Goal: Information Seeking & Learning: Learn about a topic

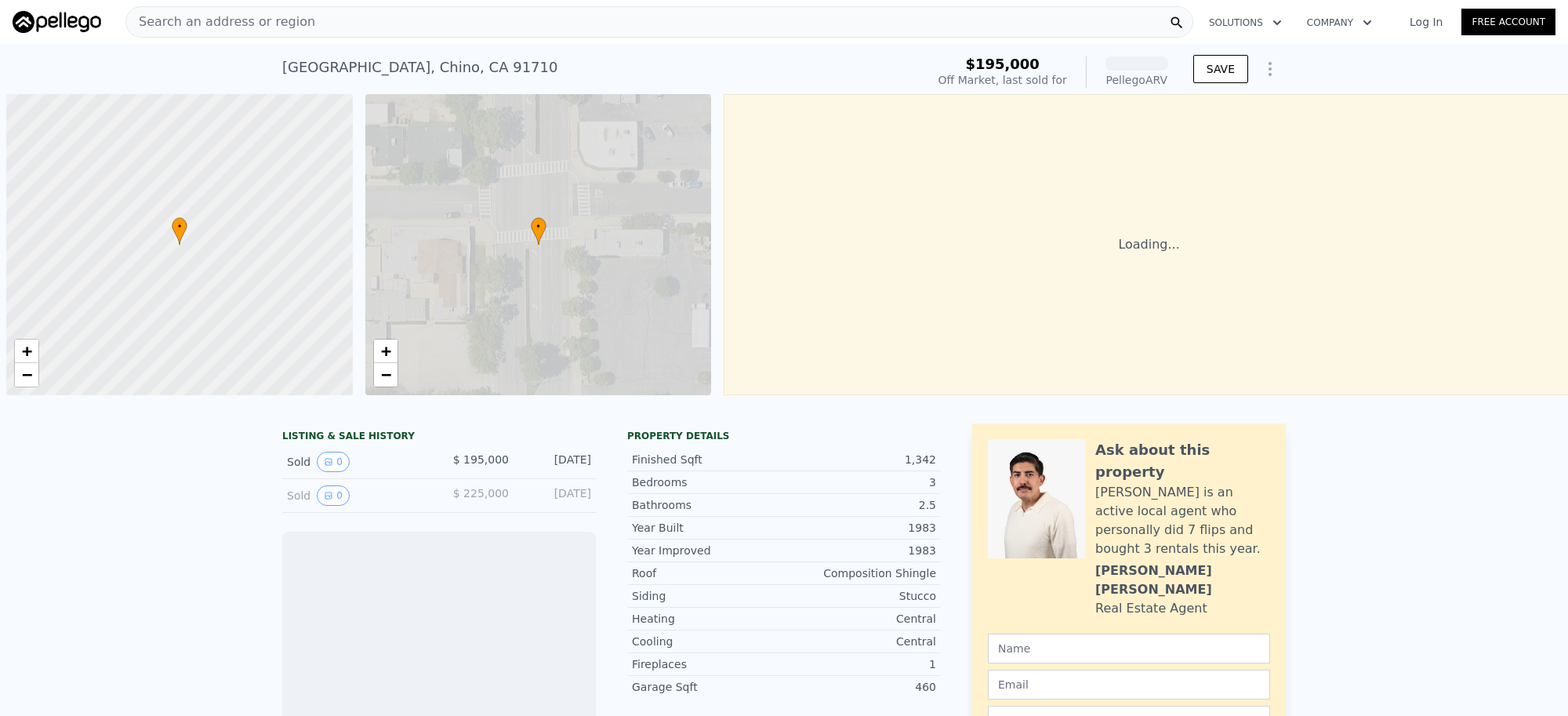
scroll to position [0, 6]
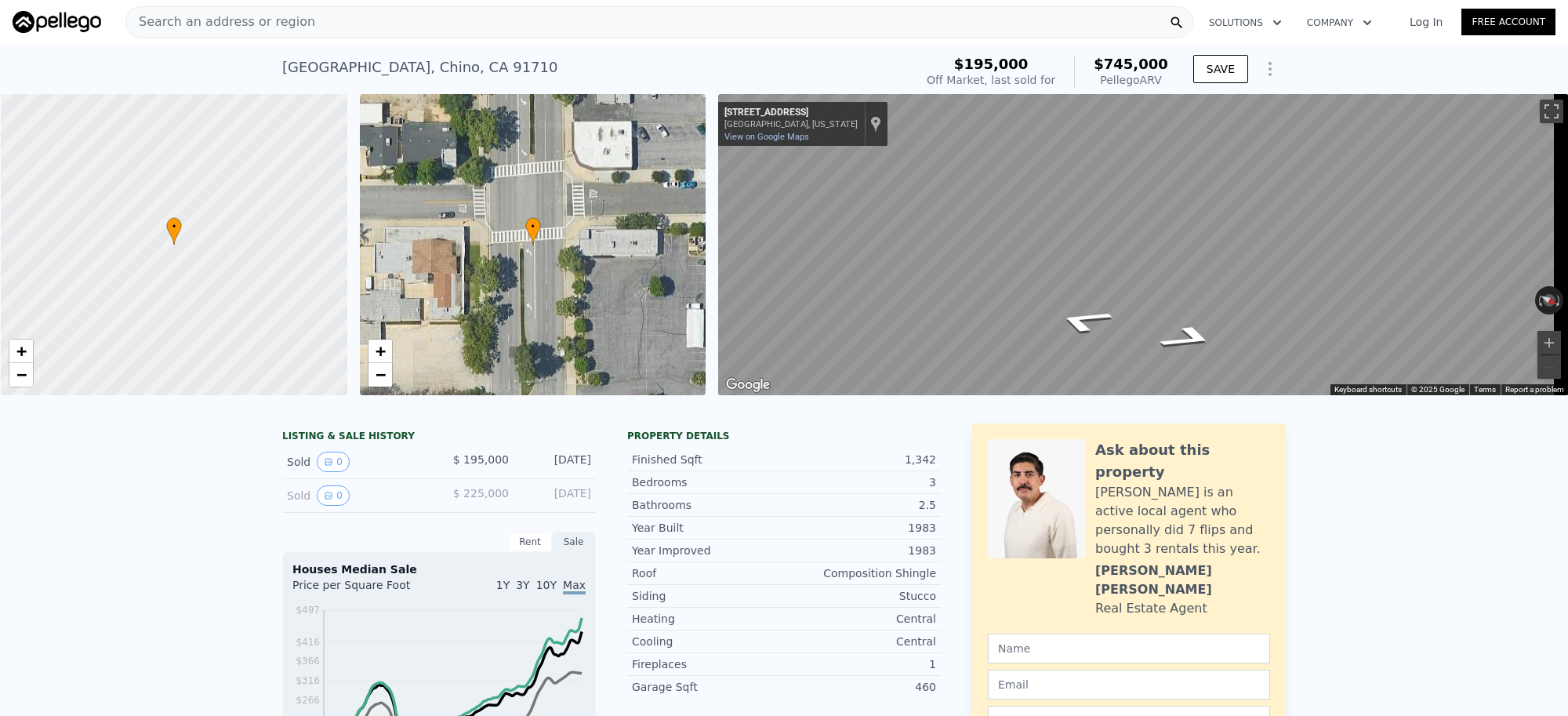
drag, startPoint x: 1169, startPoint y: 72, endPoint x: 1171, endPoint y: 63, distance: 9.2
click at [1145, 56] on div "$195,000 Off Market, last sold for $745,000 Pellego ARV" at bounding box center [1048, 72] width 254 height 44
click at [1171, 63] on div "$195,000 Off Market, last sold for $745,000 Pellego ARV SAVE" at bounding box center [1103, 72] width 365 height 44
drag, startPoint x: 1165, startPoint y: 61, endPoint x: 1106, endPoint y: 60, distance: 59.0
click at [1106, 60] on div "$195,000 Off Market, last sold for $745,000 Pellego ARV" at bounding box center [1048, 72] width 254 height 44
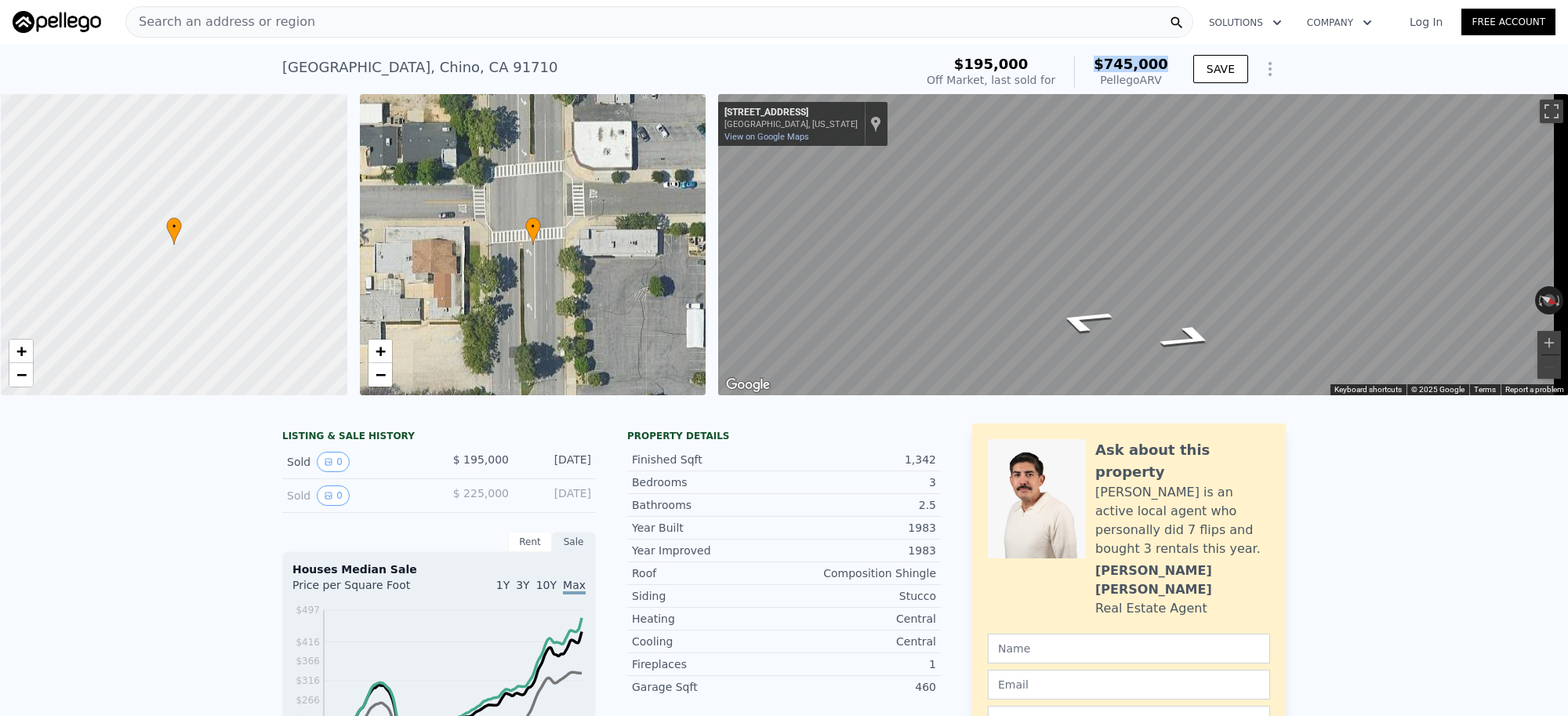
copy span "$745,000"
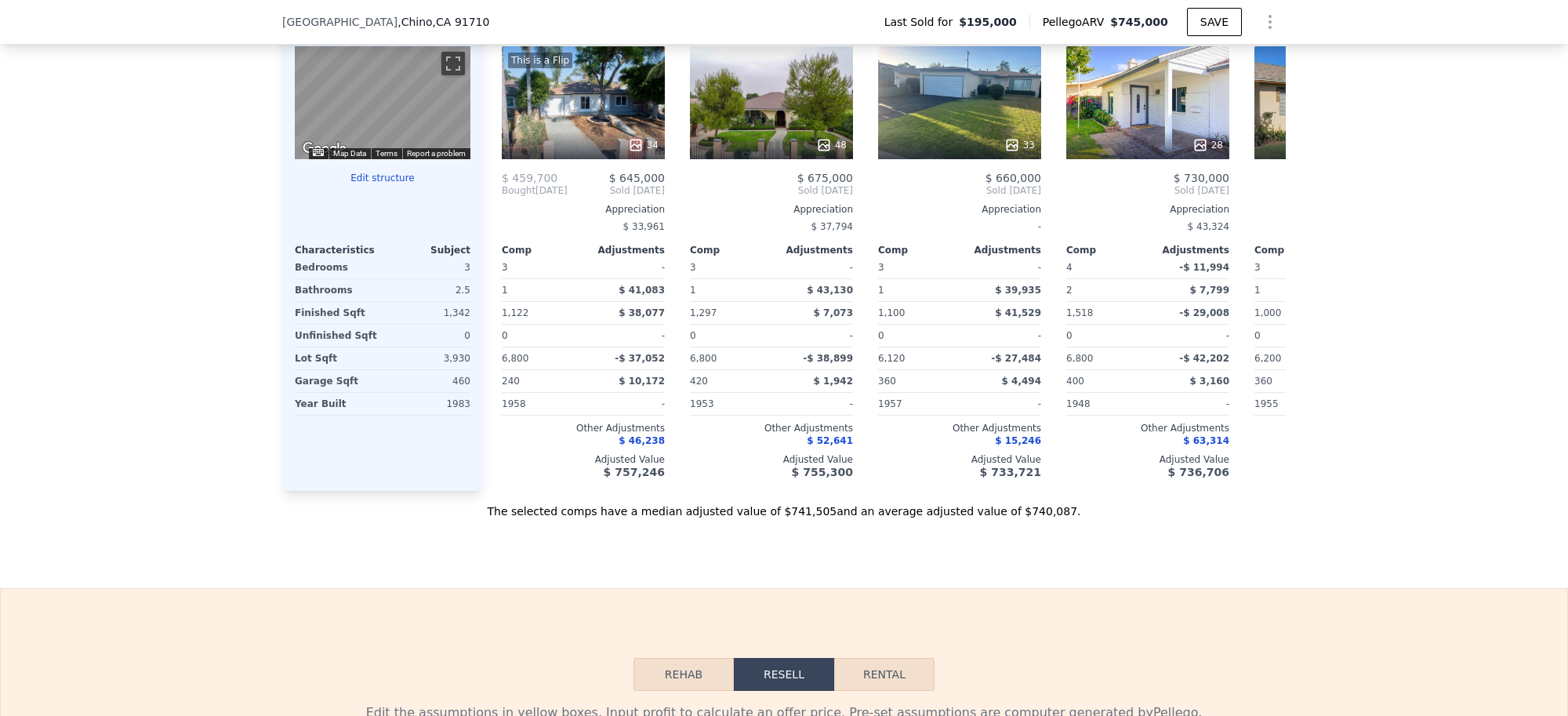
scroll to position [1563, 0]
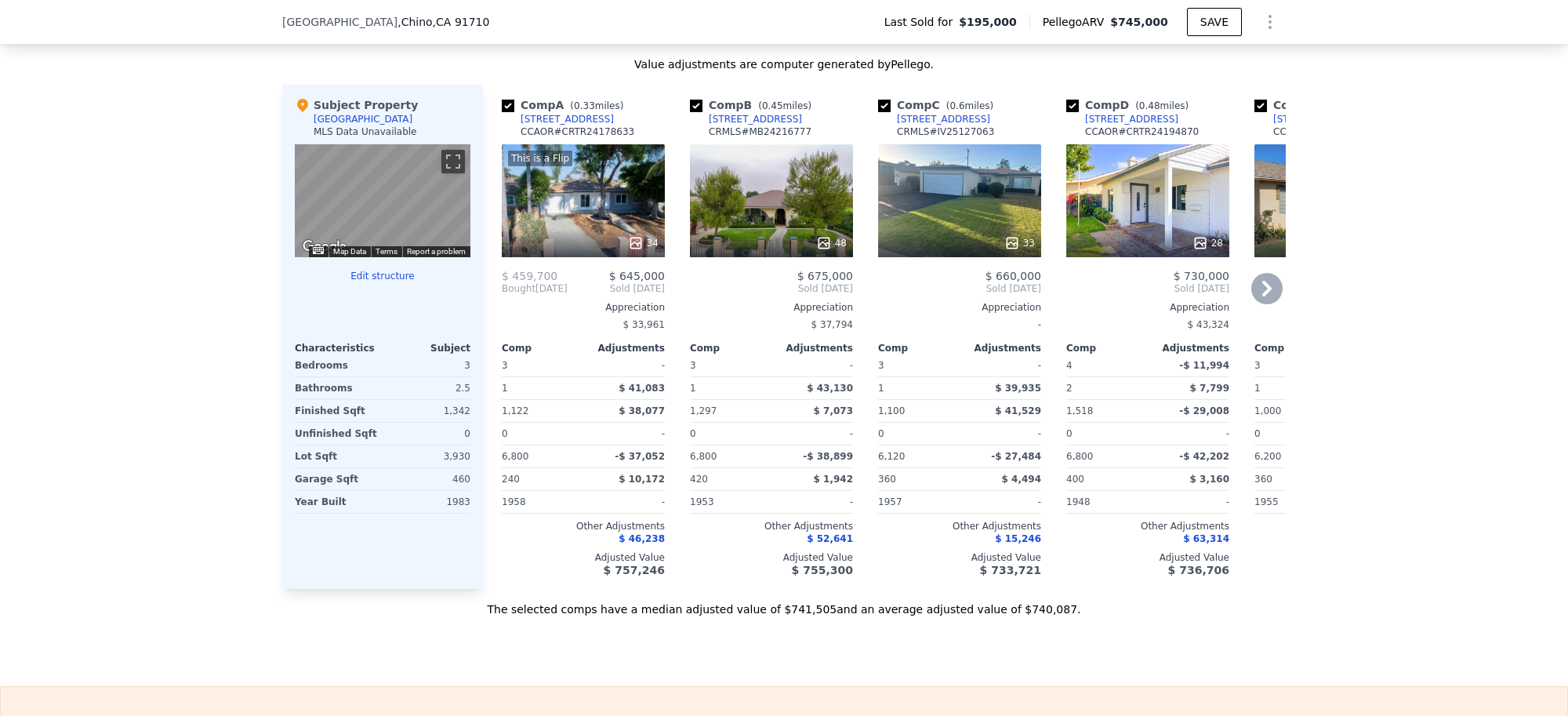
click at [539, 126] on div "[STREET_ADDRESS]" at bounding box center [566, 119] width 93 height 13
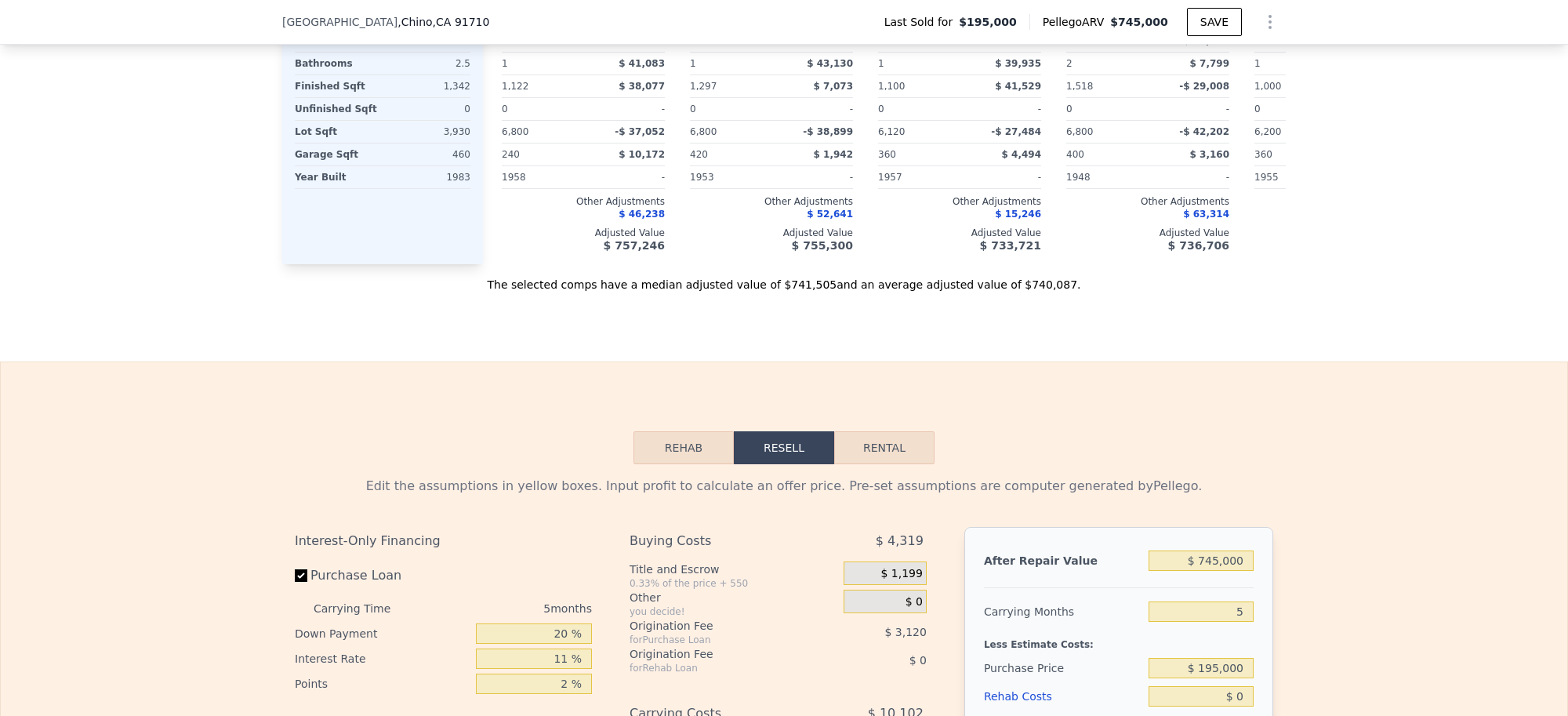
scroll to position [2151, 0]
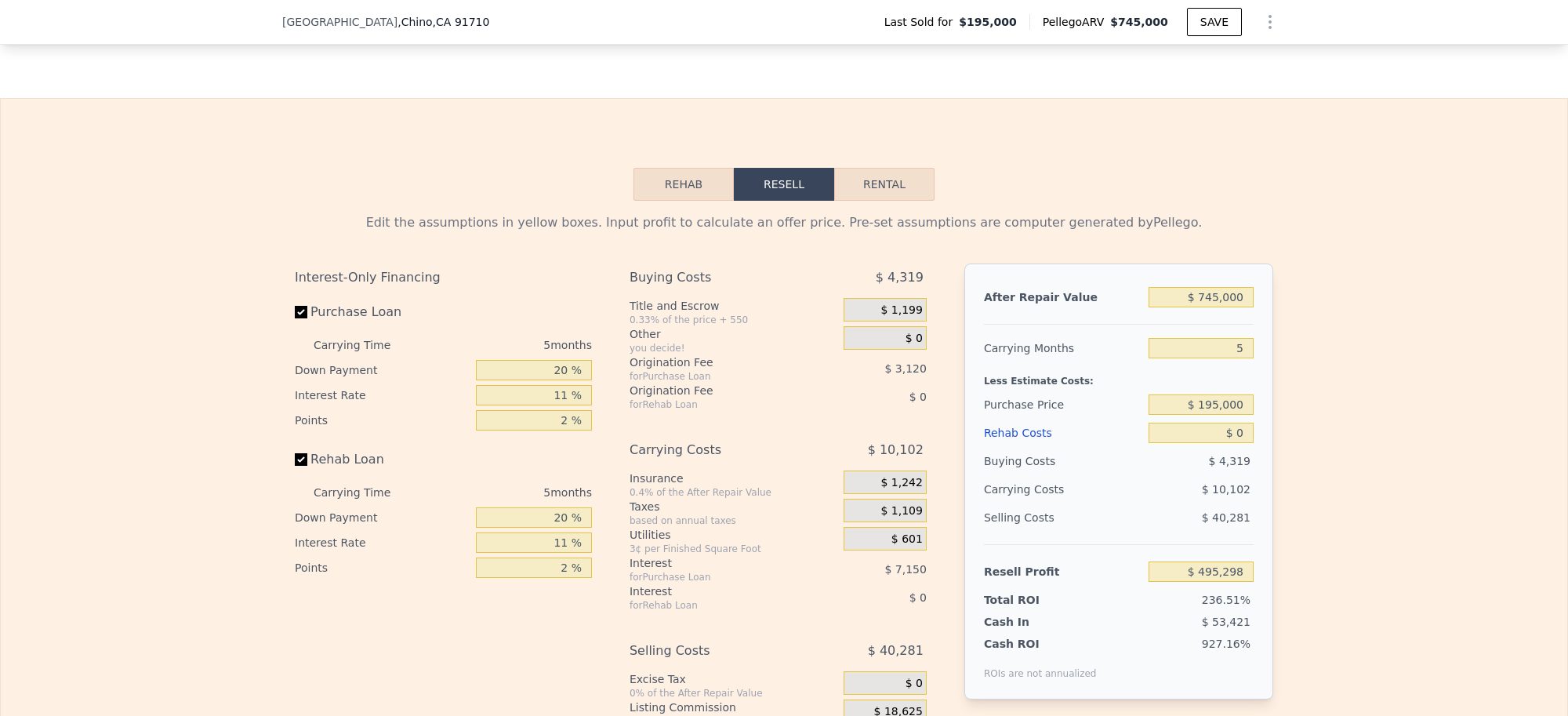
click at [676, 201] on button "Rehab" at bounding box center [683, 184] width 100 height 33
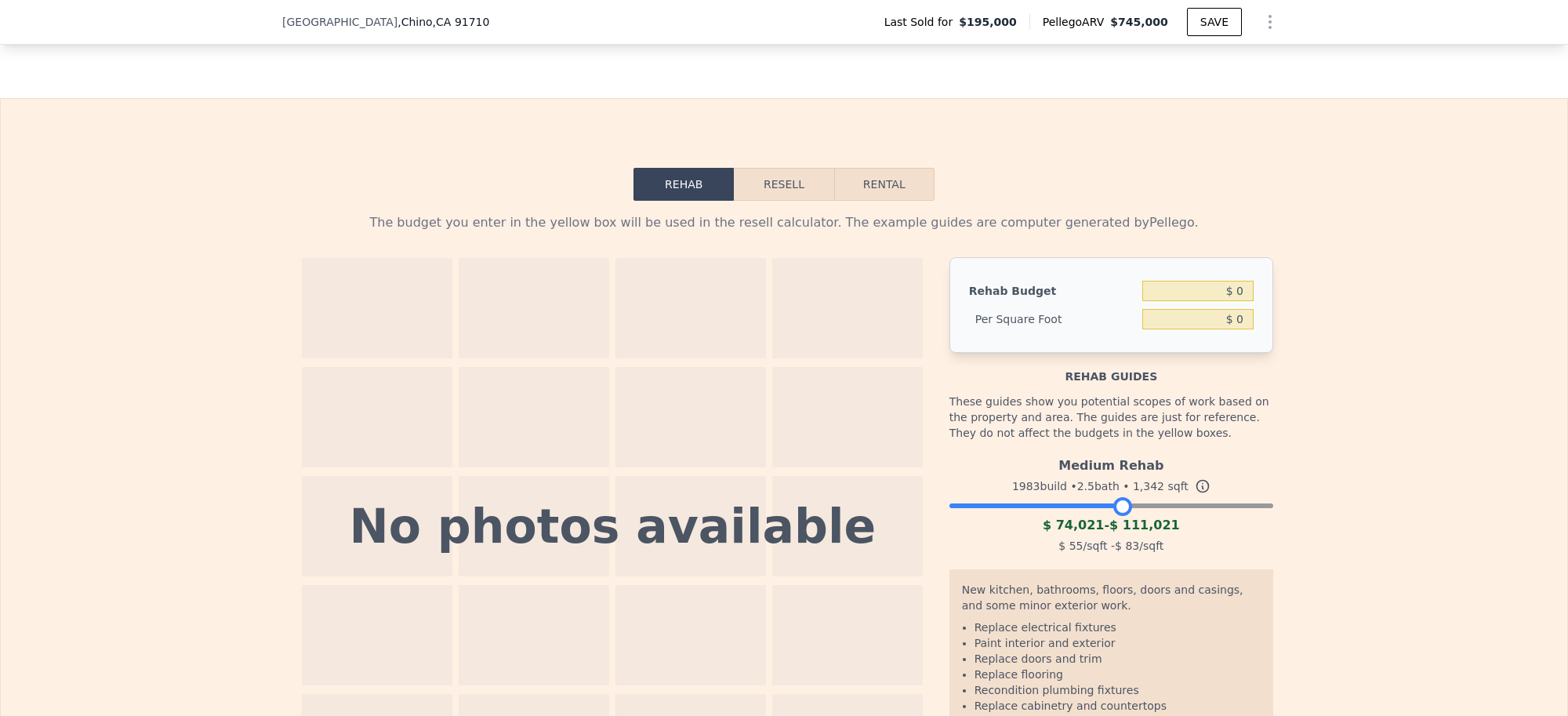
click at [1114, 507] on div at bounding box center [1111, 502] width 324 height 10
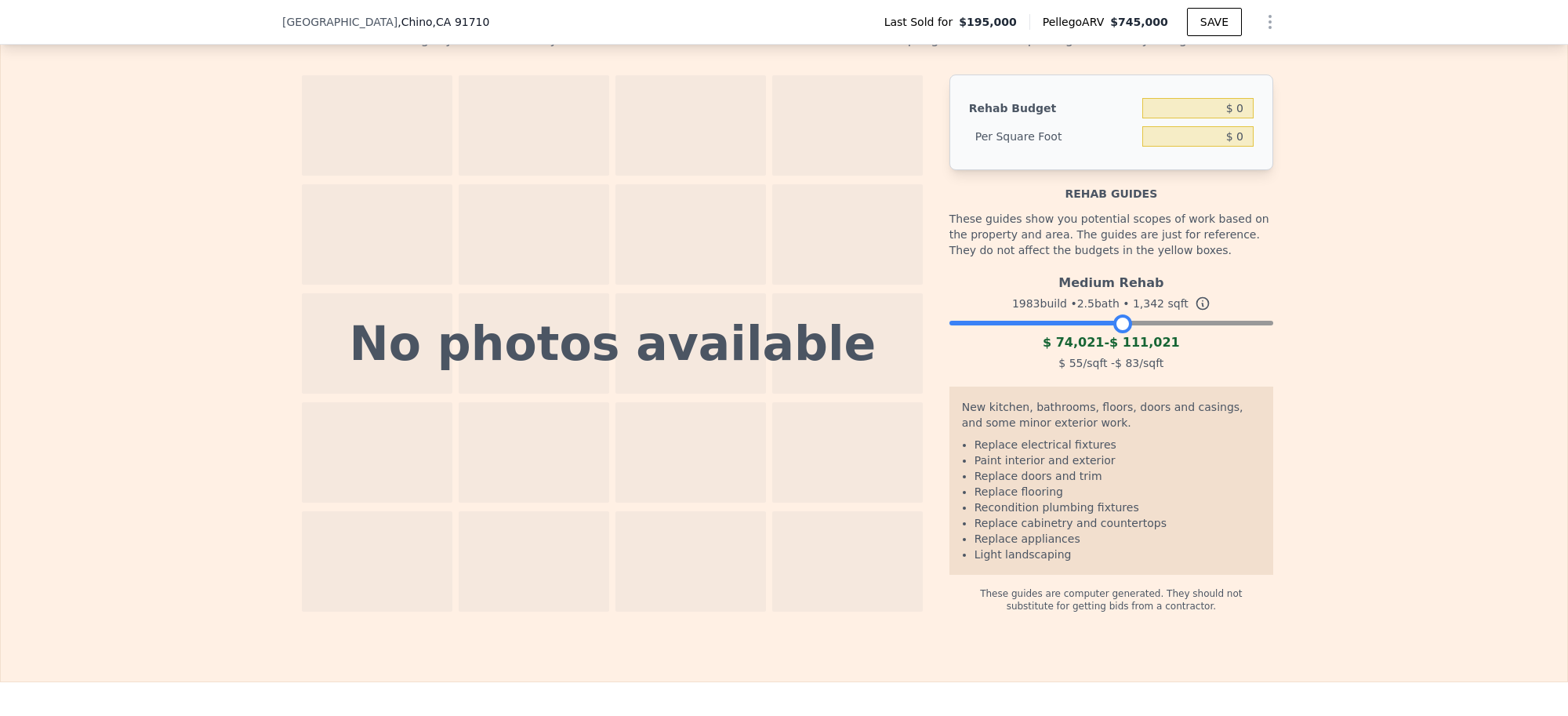
scroll to position [2353, 0]
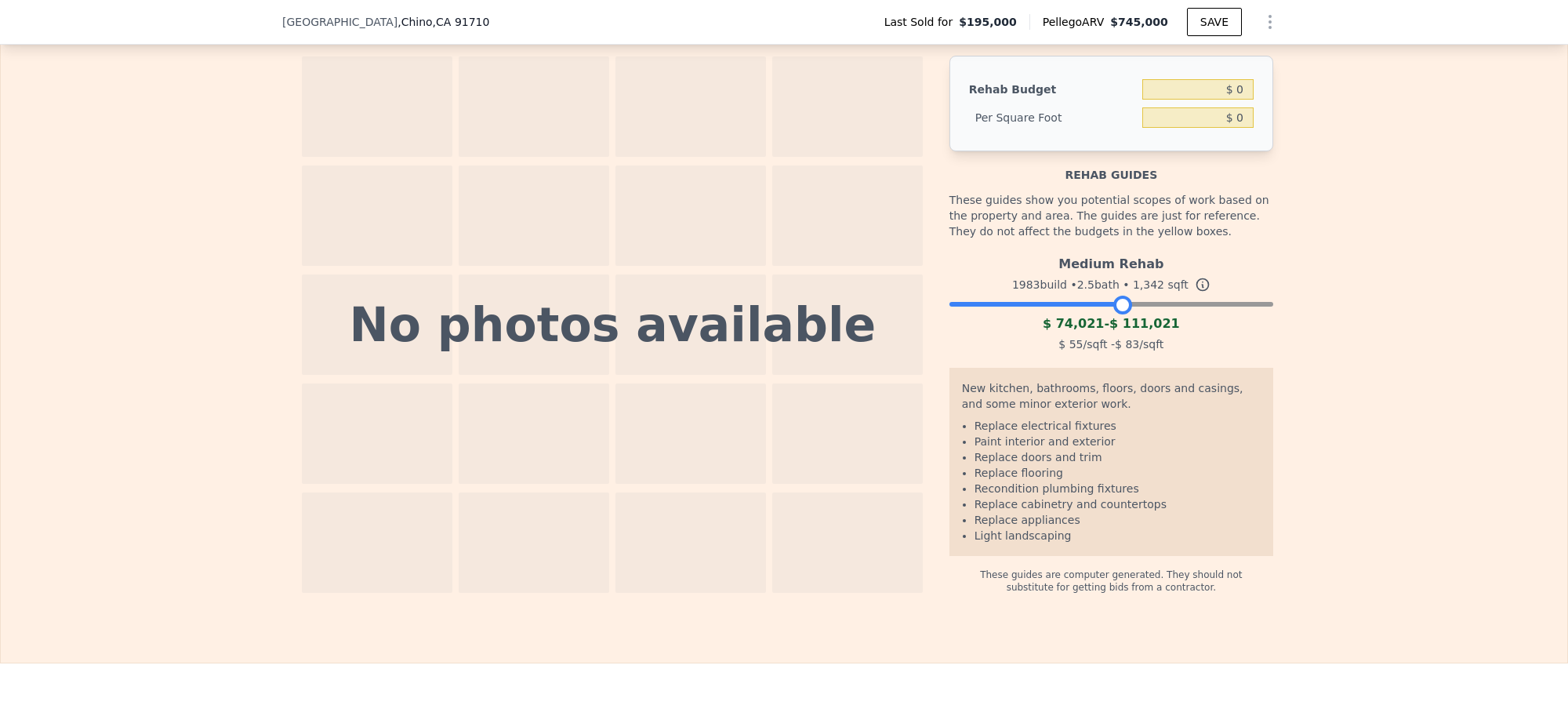
click at [1072, 343] on div "Medium Rehab 1983 build • 2.5 bath • 1,342 sqft $ 74,021 - $ 111,021 $ 55 /sqft…" at bounding box center [1111, 302] width 324 height 106
click at [1074, 305] on div at bounding box center [1111, 300] width 324 height 10
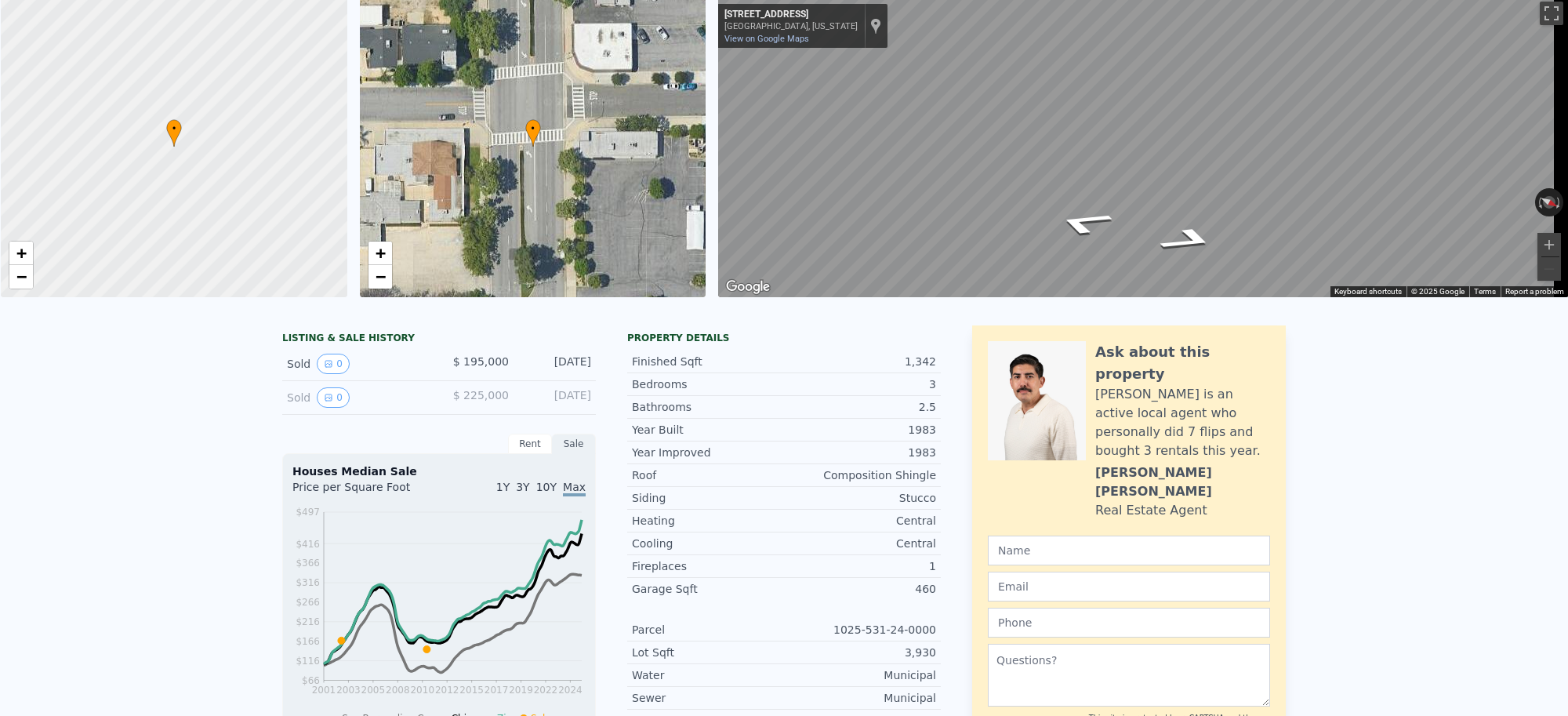
scroll to position [0, 0]
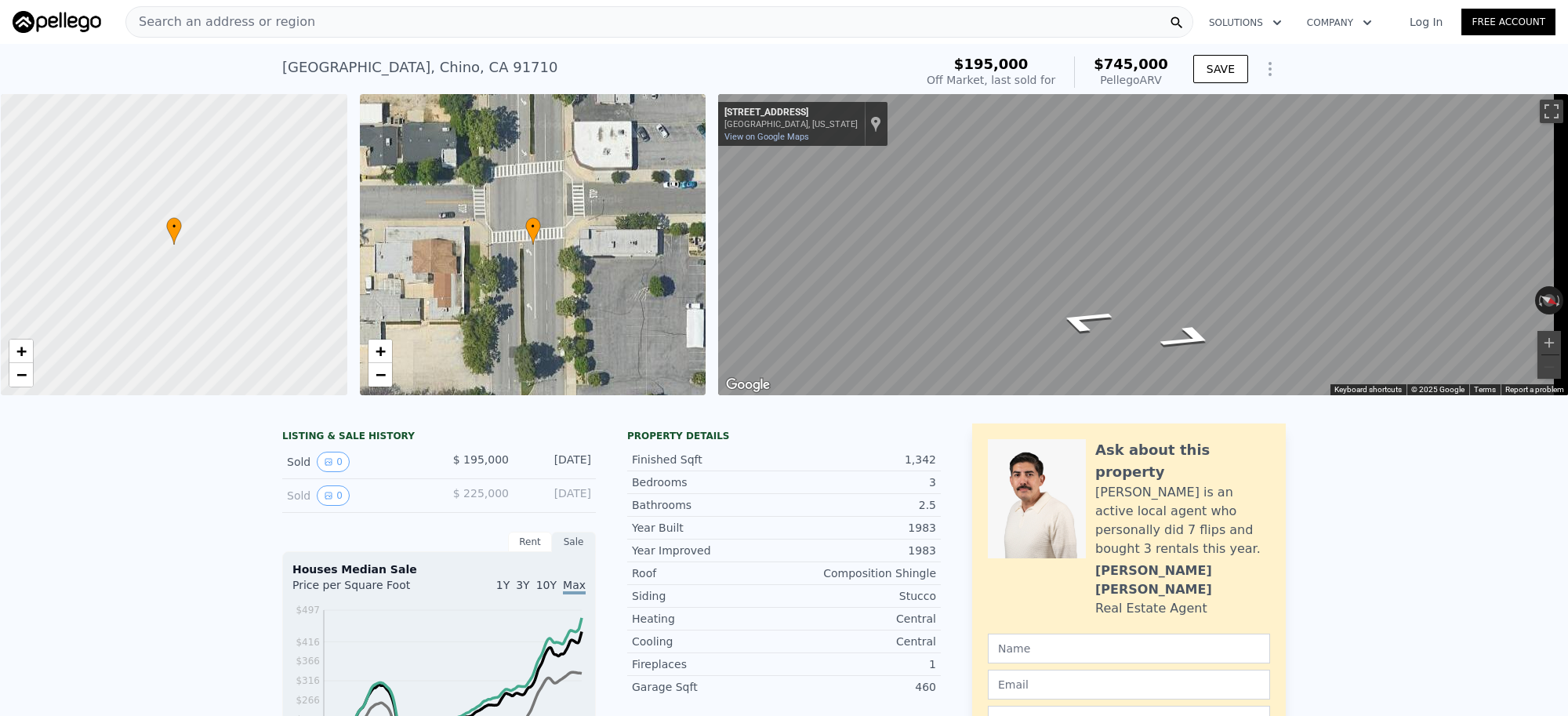
click at [343, 29] on div "Search an address or region" at bounding box center [659, 21] width 1068 height 31
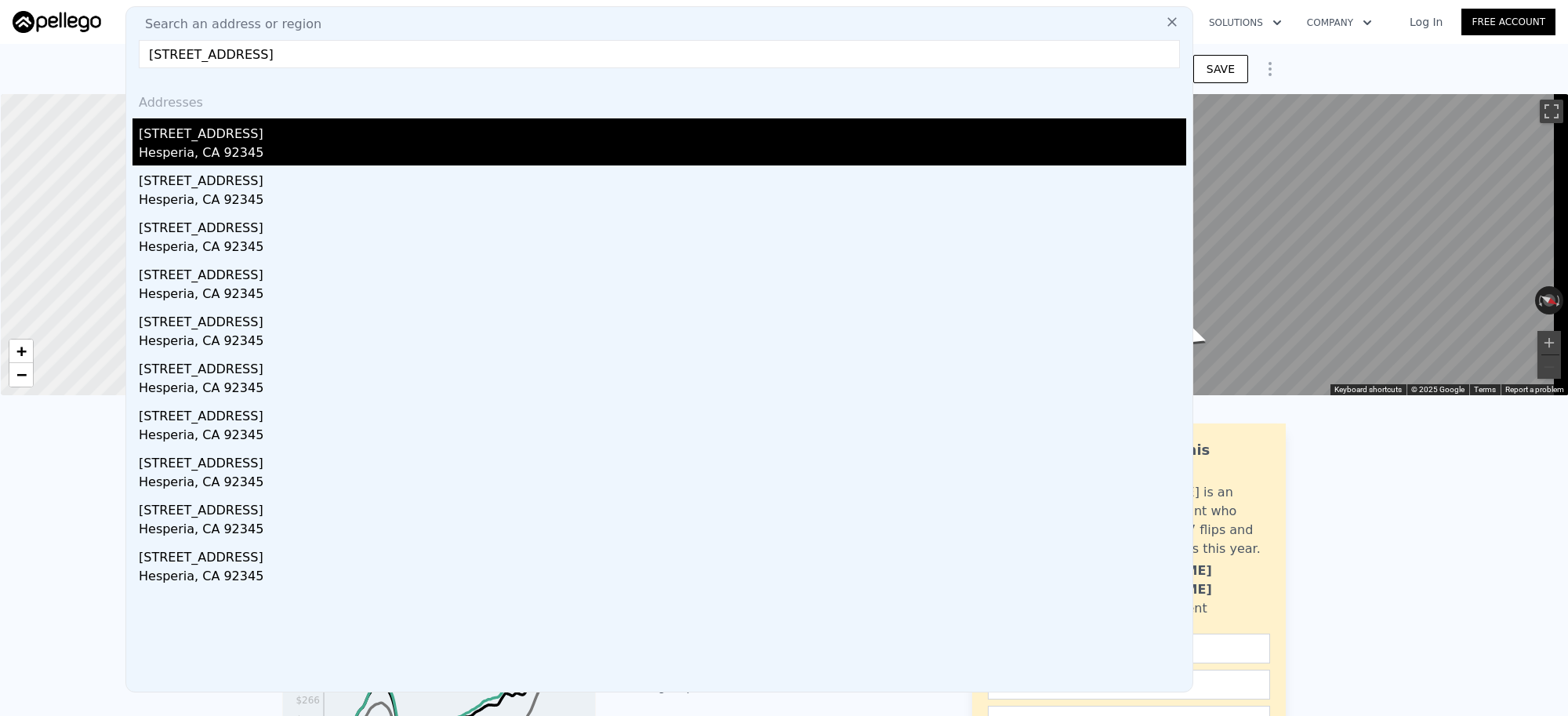
type input "17090 Cholla Avenue, Hesperia, CA 92345"
click at [233, 154] on div "Hesperia, CA 92345" at bounding box center [662, 155] width 1048 height 22
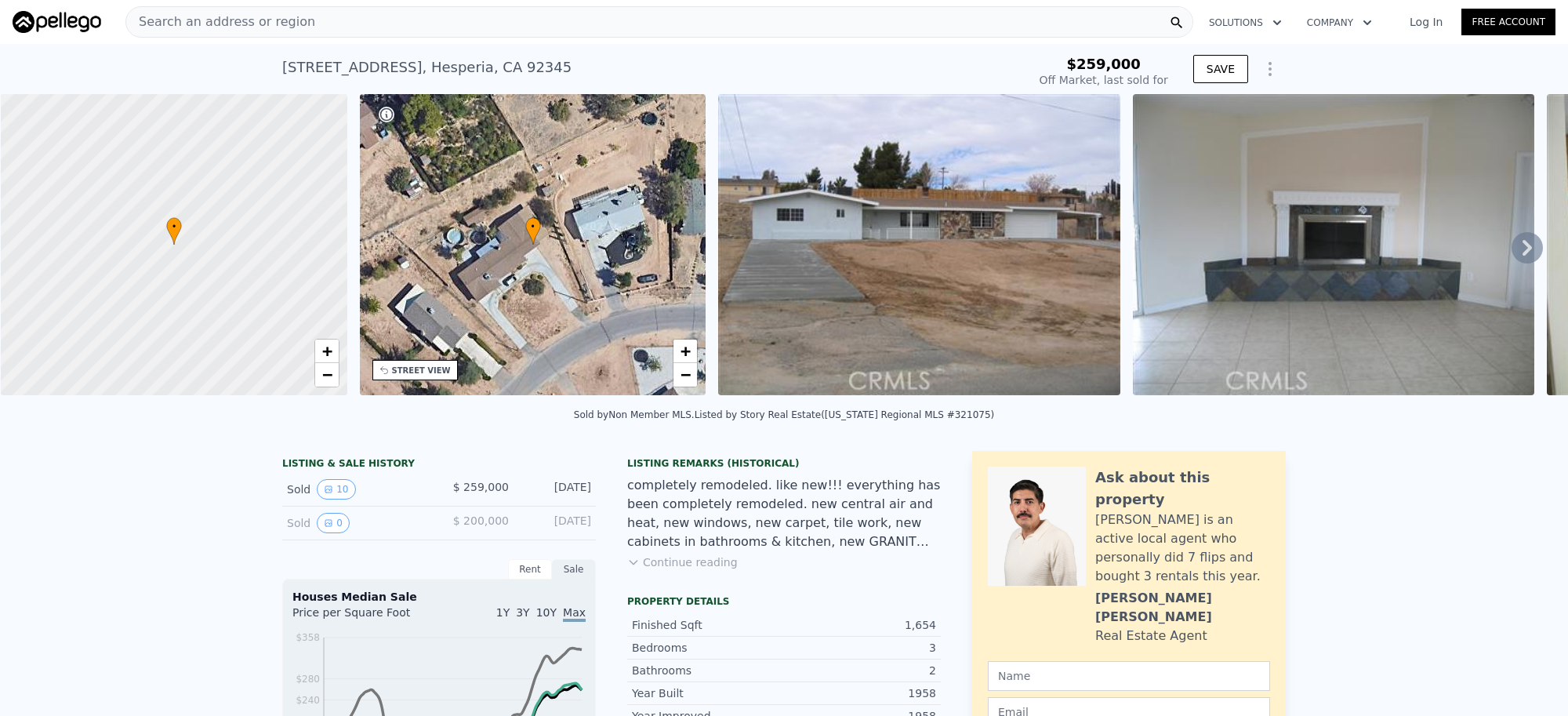
type input "$ 436,000"
type input "$ 135,172"
click at [383, 29] on div "Search an address or region" at bounding box center [659, 21] width 1068 height 31
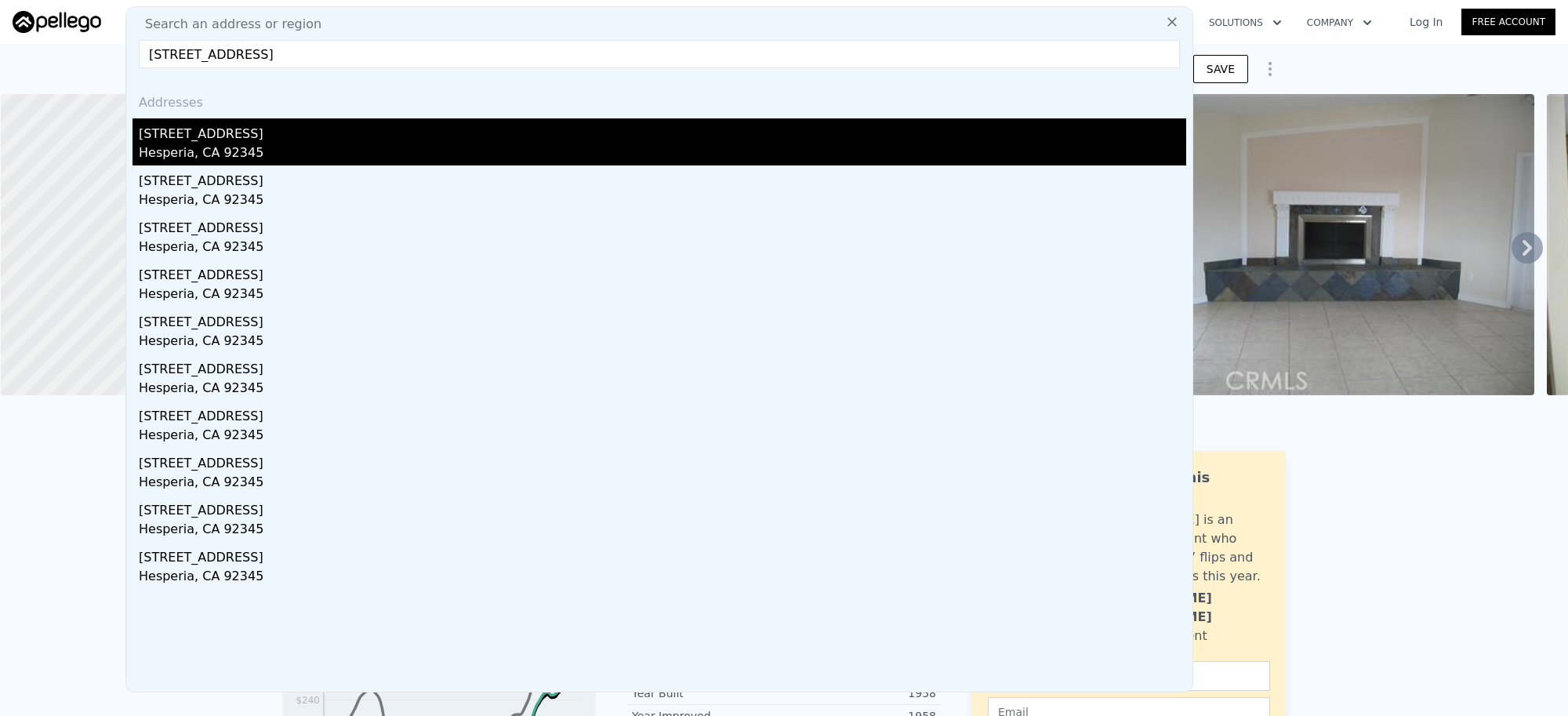
type input "17090 Cholla Ave, Hesperia, CA"
click at [280, 146] on div "Hesperia, CA 92345" at bounding box center [662, 155] width 1048 height 22
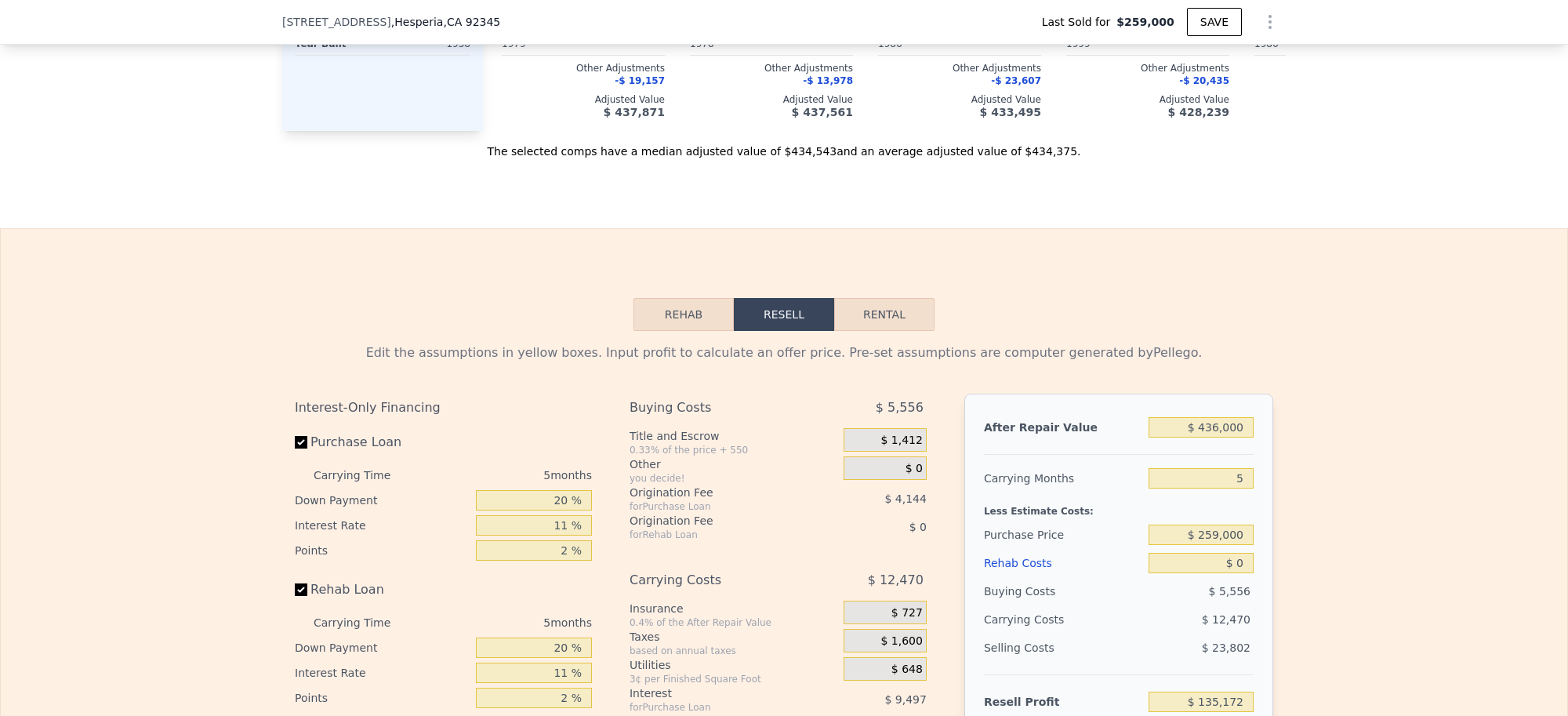
scroll to position [2053, 0]
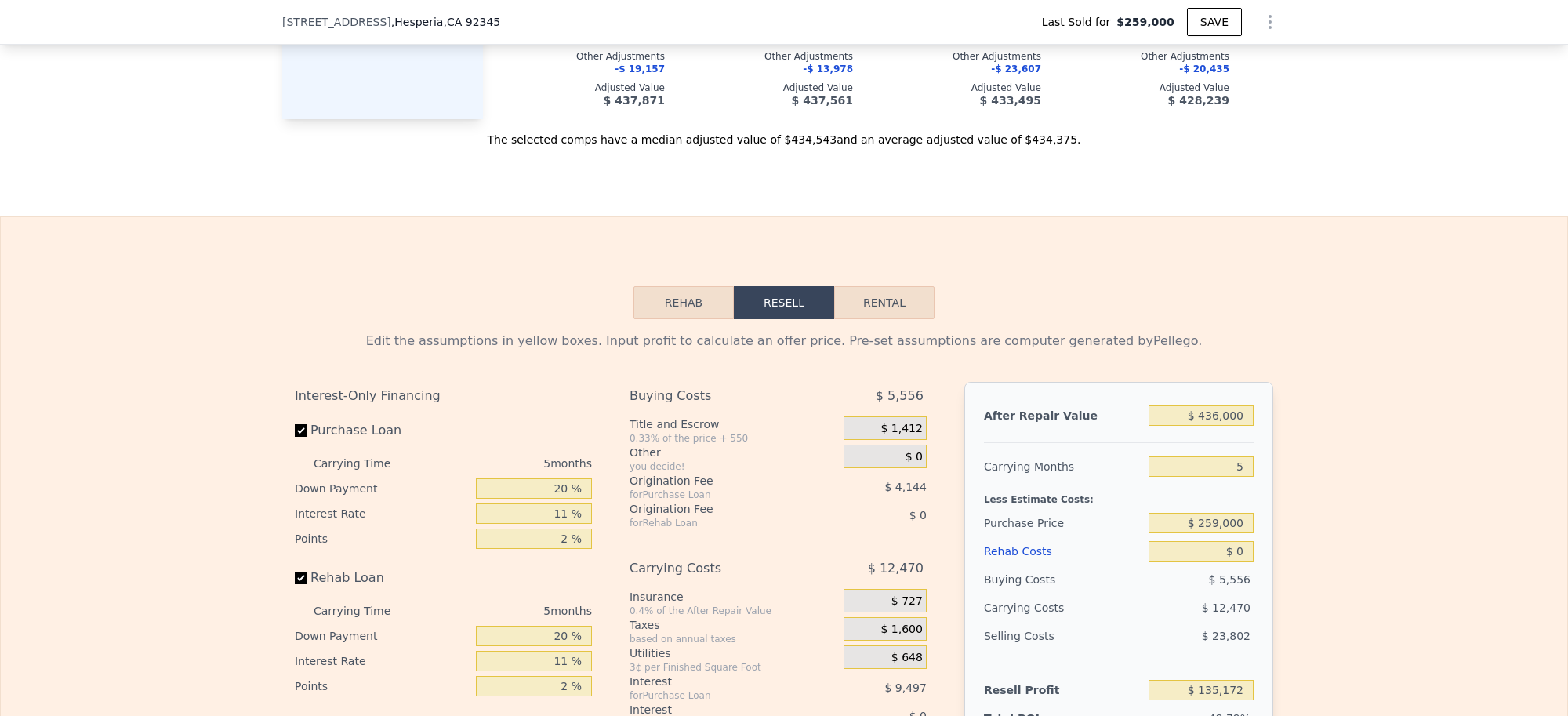
click at [672, 319] on button "Rehab" at bounding box center [683, 302] width 100 height 33
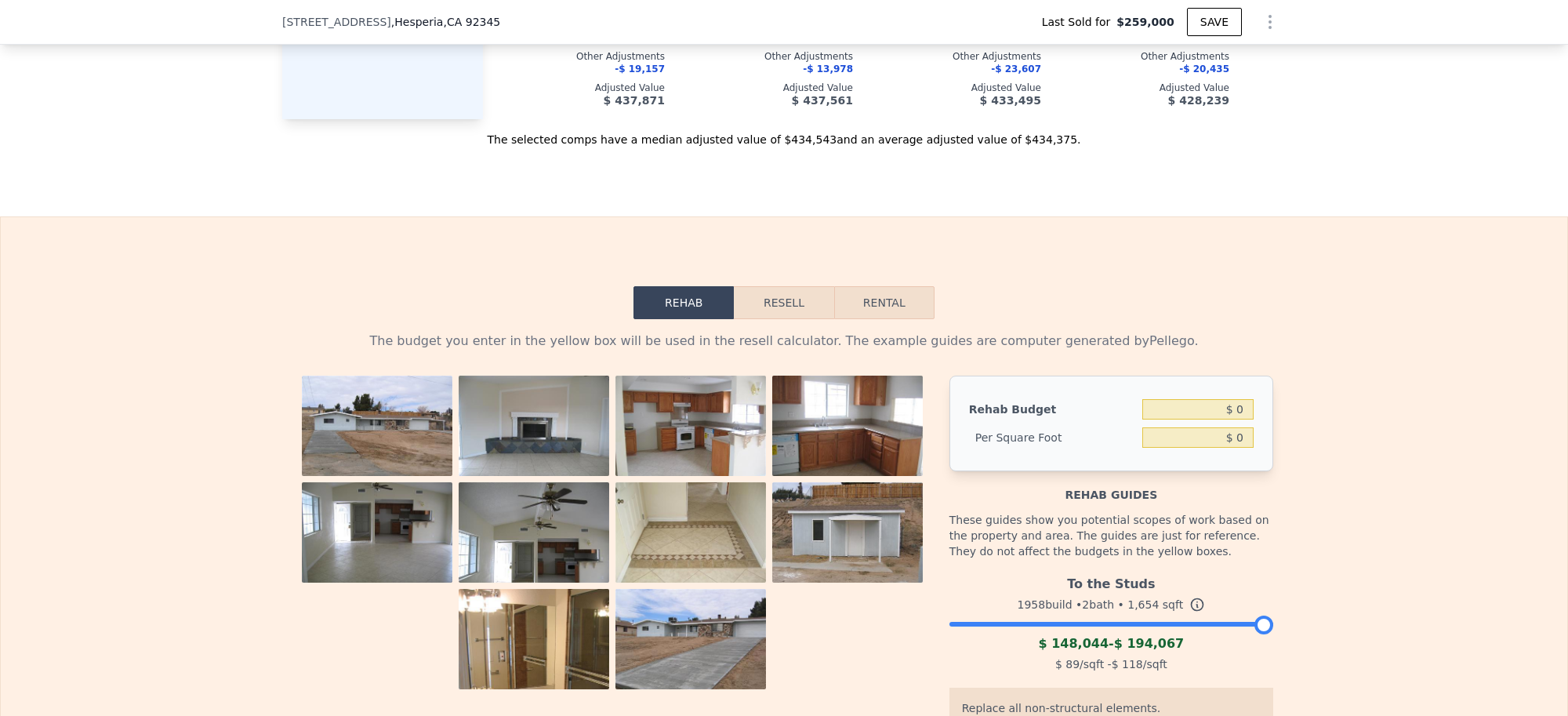
click at [1147, 625] on div at bounding box center [1111, 621] width 324 height 10
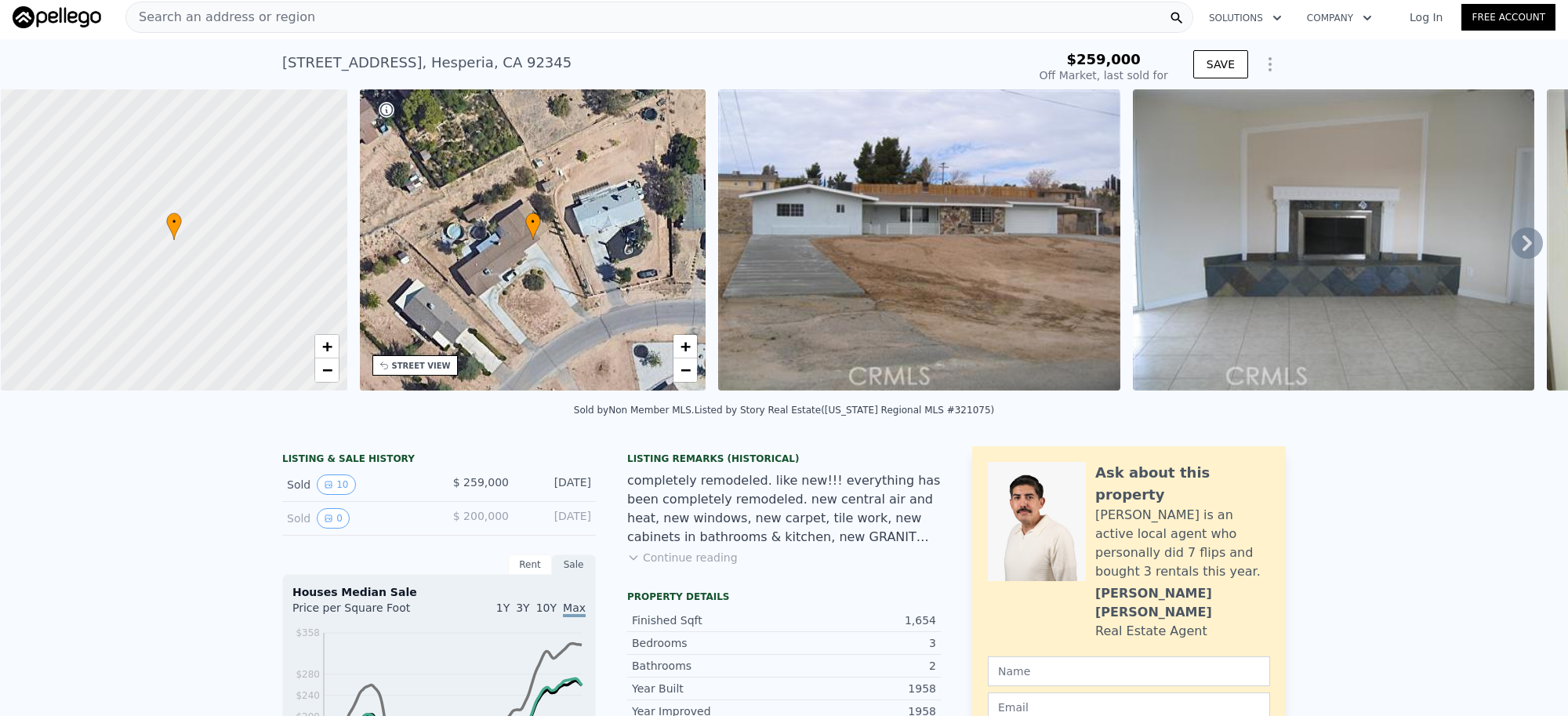
scroll to position [0, 0]
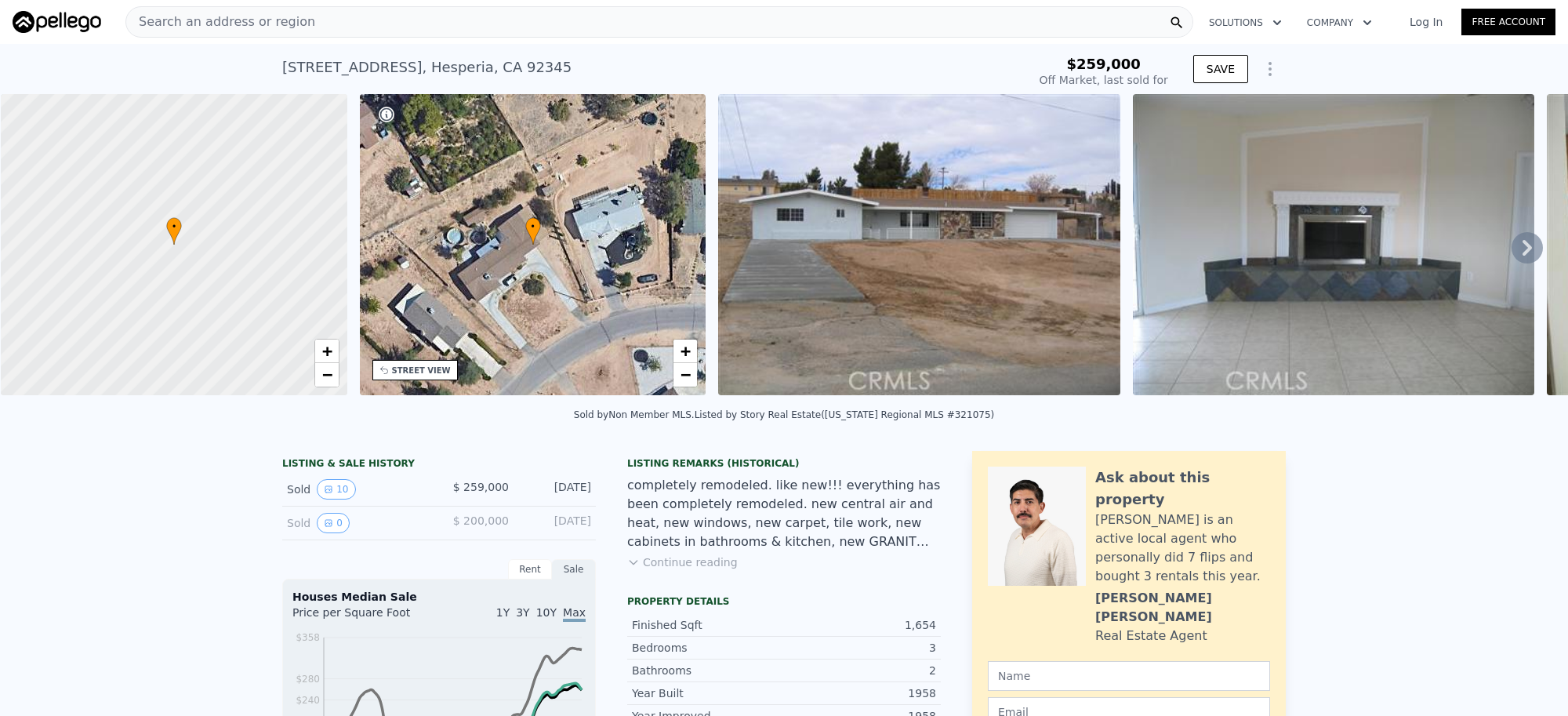
click at [306, 17] on div "Search an address or region" at bounding box center [659, 21] width 1068 height 31
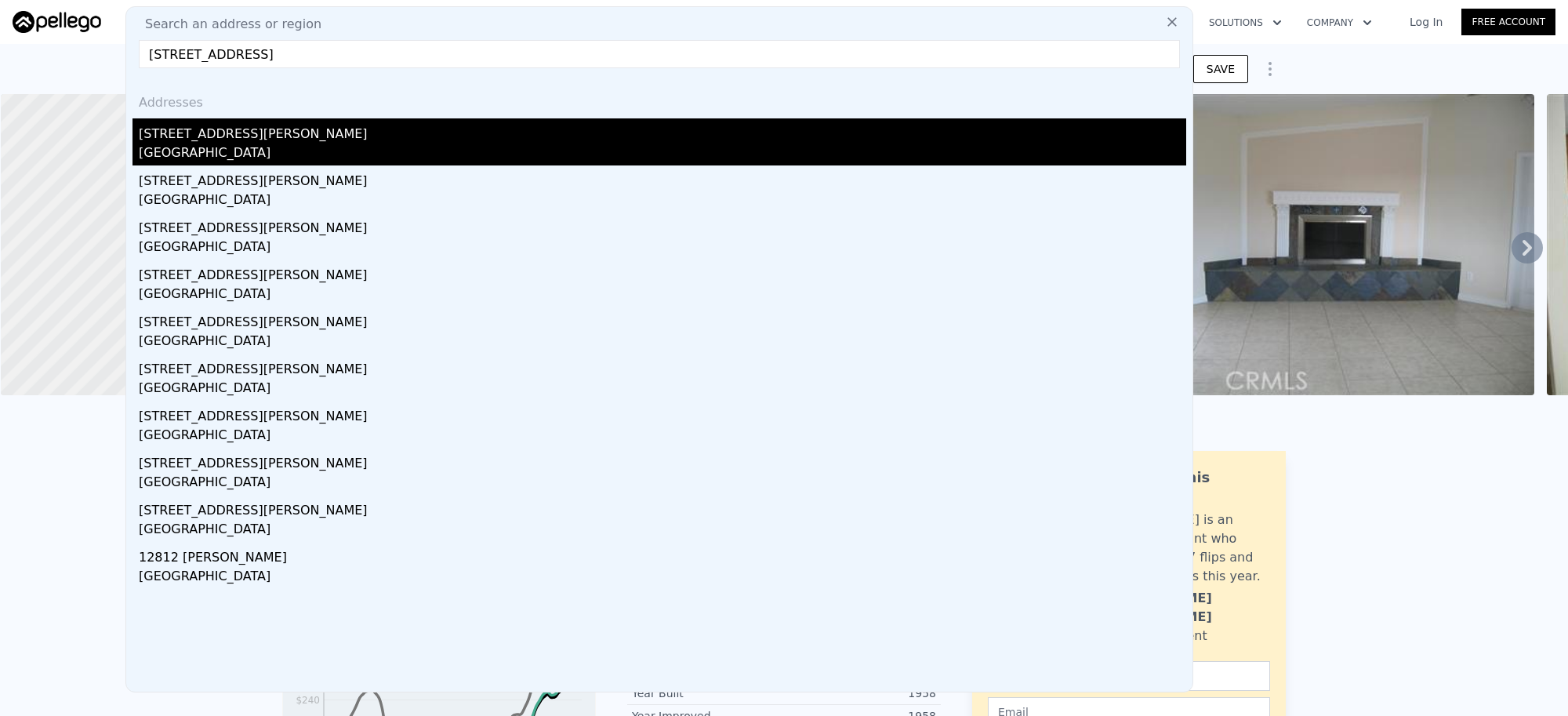
type input "12192 Pacoima rd, Victorville, CA"
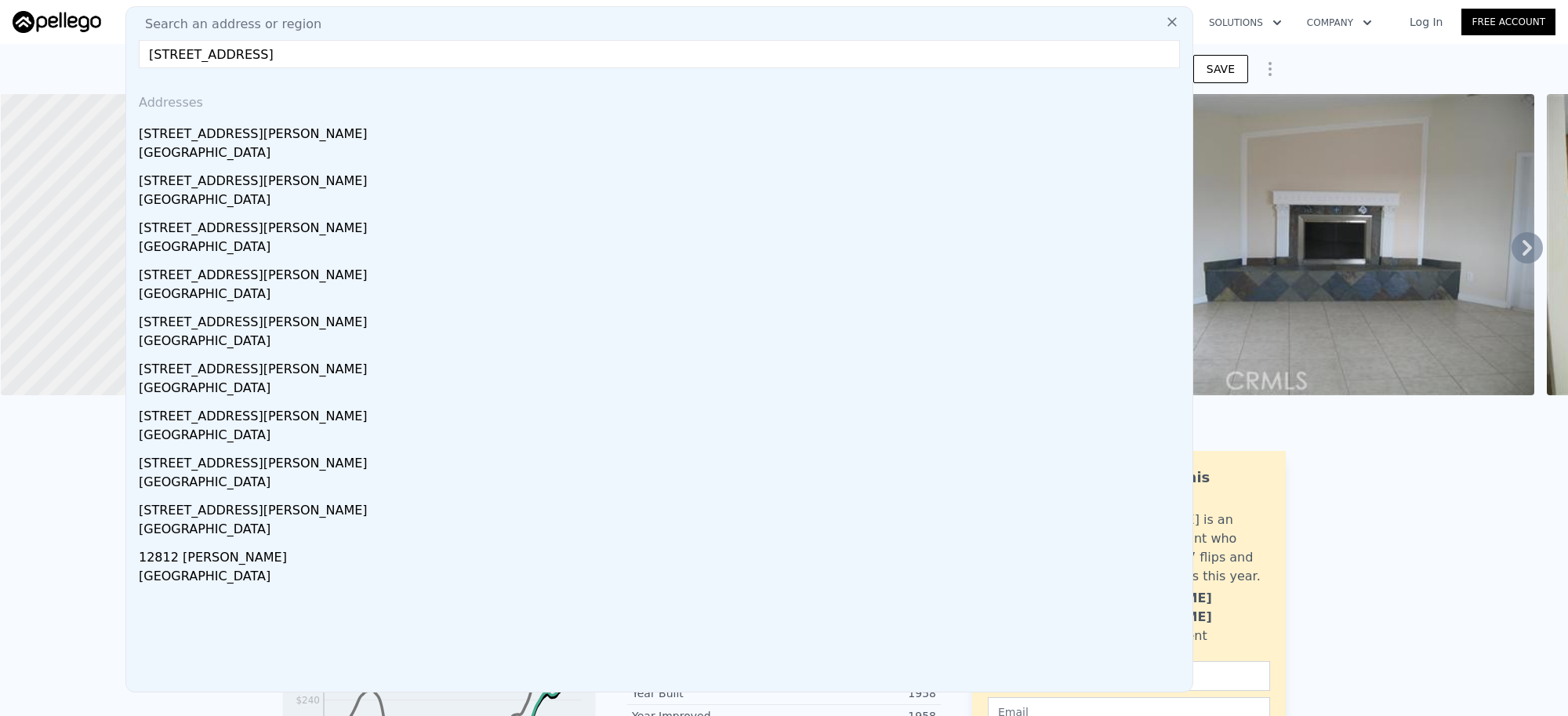
drag, startPoint x: 221, startPoint y: 138, endPoint x: 1092, endPoint y: 17, distance: 879.4
click at [221, 139] on div "12192 Pacoima Rd" at bounding box center [662, 131] width 1048 height 25
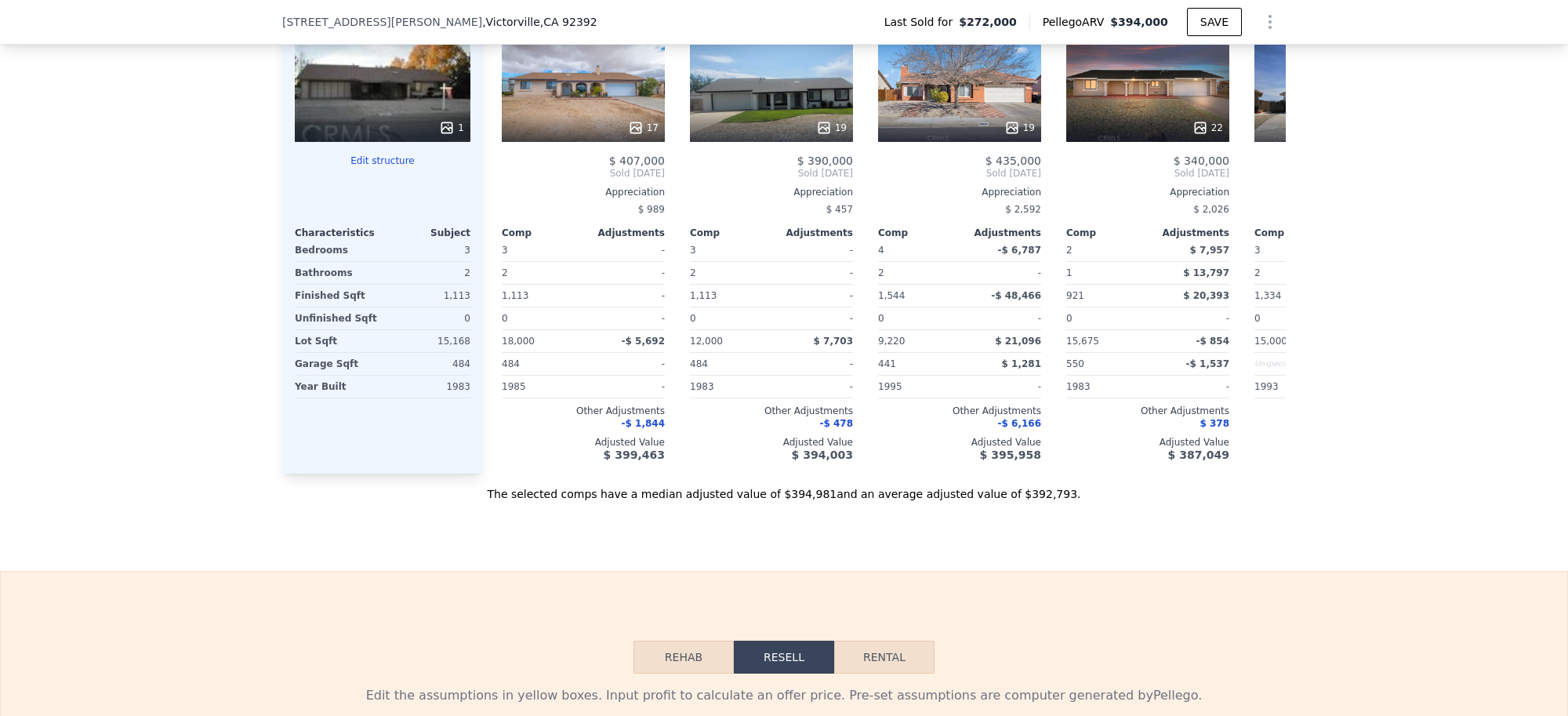
scroll to position [2053, 0]
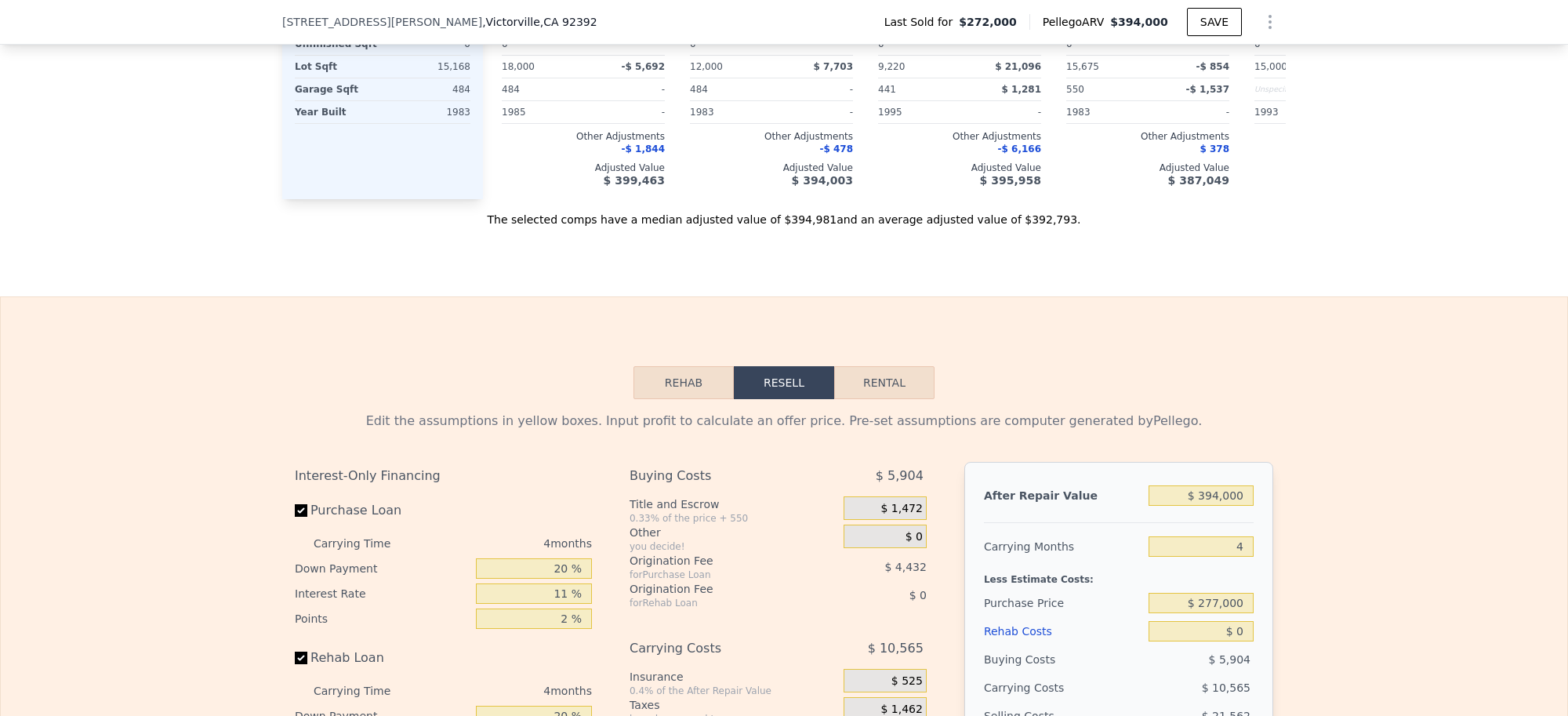
click at [679, 399] on button "Rehab" at bounding box center [683, 382] width 100 height 33
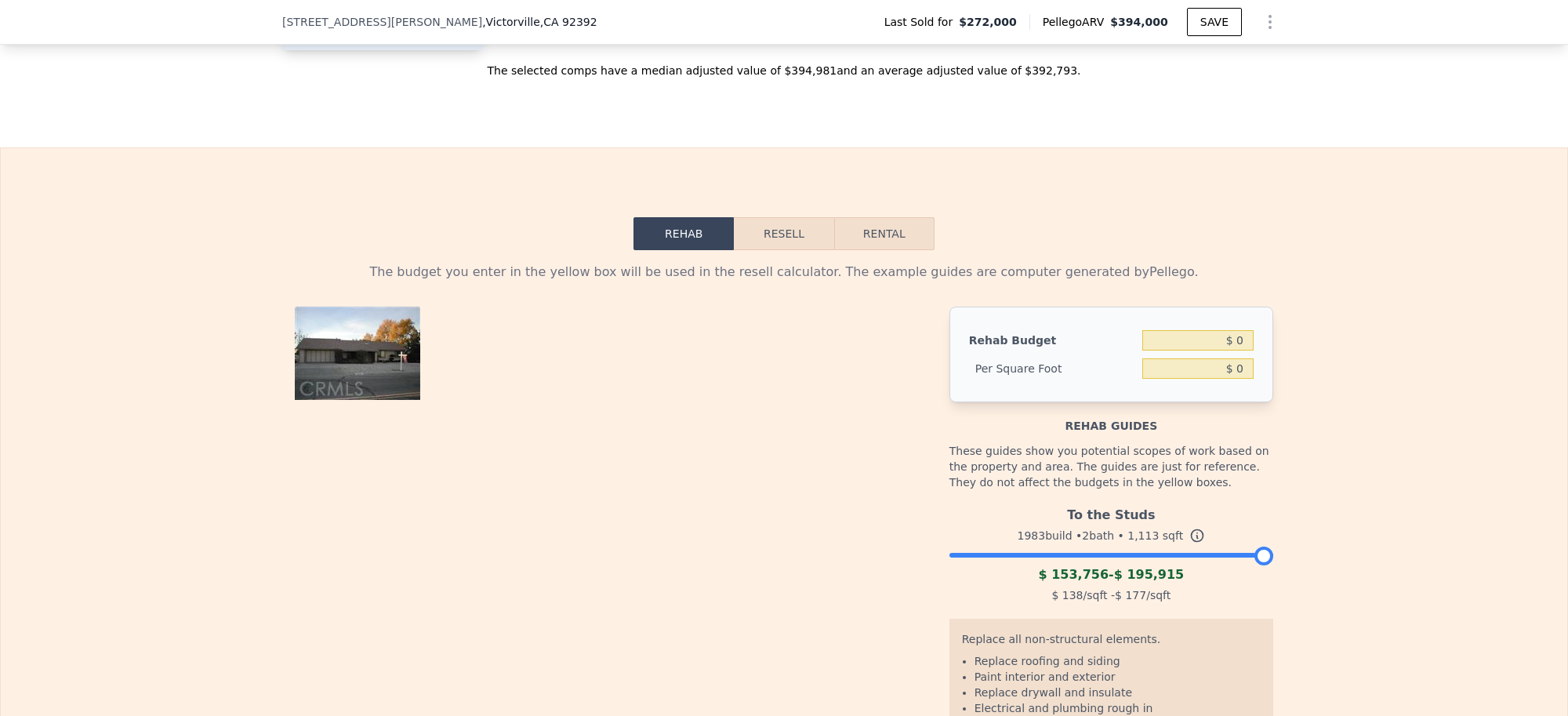
scroll to position [2445, 0]
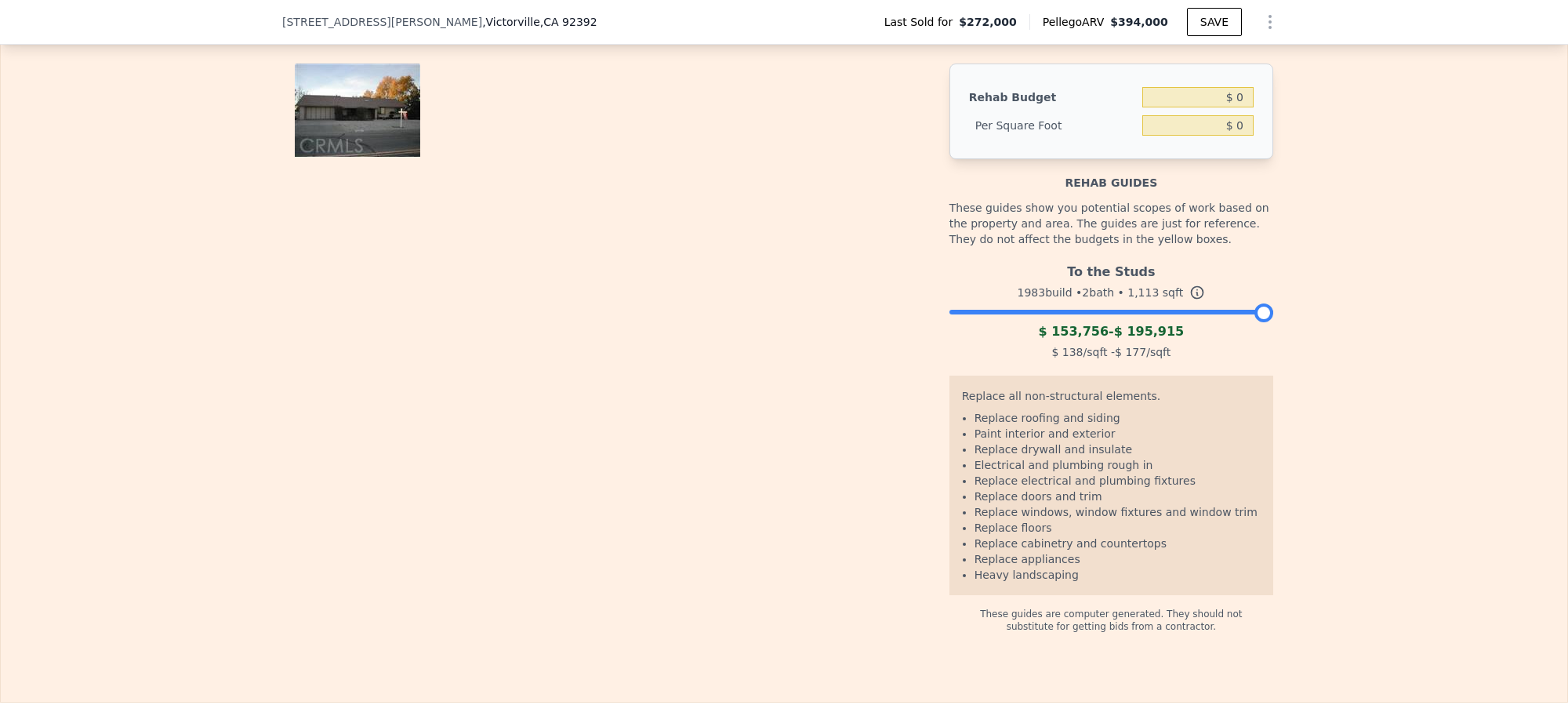
click at [1141, 350] on div "To the Studs 1983 build • 2 bath • 1,113 sqft $ 153,756 - $ 195,915 $ 138 /sqft…" at bounding box center [1111, 310] width 324 height 106
click at [1117, 350] on div "To the Studs 1983 build • 2 bath • 1,113 sqft $ 153,756 - $ 195,915 $ 138 /sqft…" at bounding box center [1111, 310] width 324 height 106
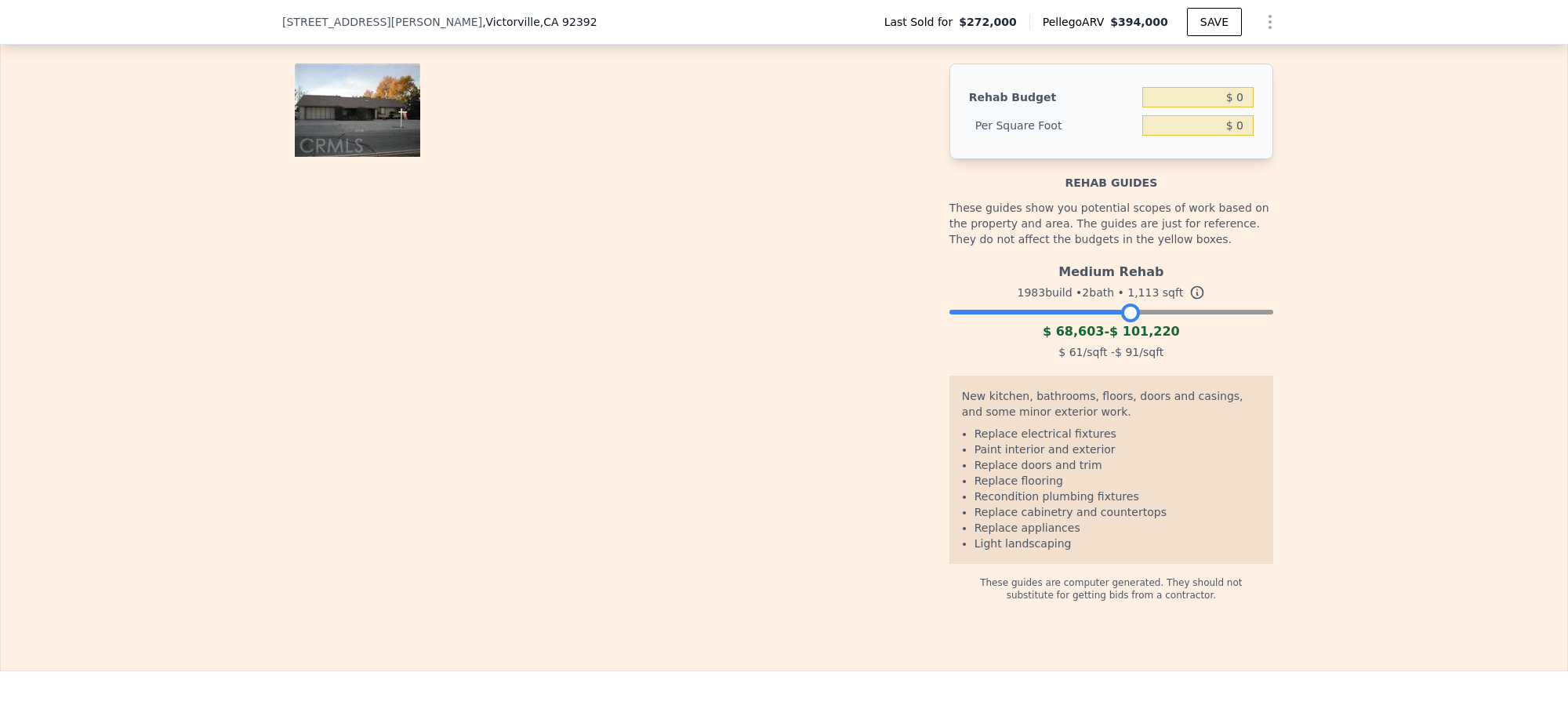
click at [1122, 313] on div at bounding box center [1111, 308] width 324 height 10
click at [1153, 313] on div at bounding box center [1111, 308] width 324 height 10
click at [1184, 313] on div at bounding box center [1111, 308] width 324 height 10
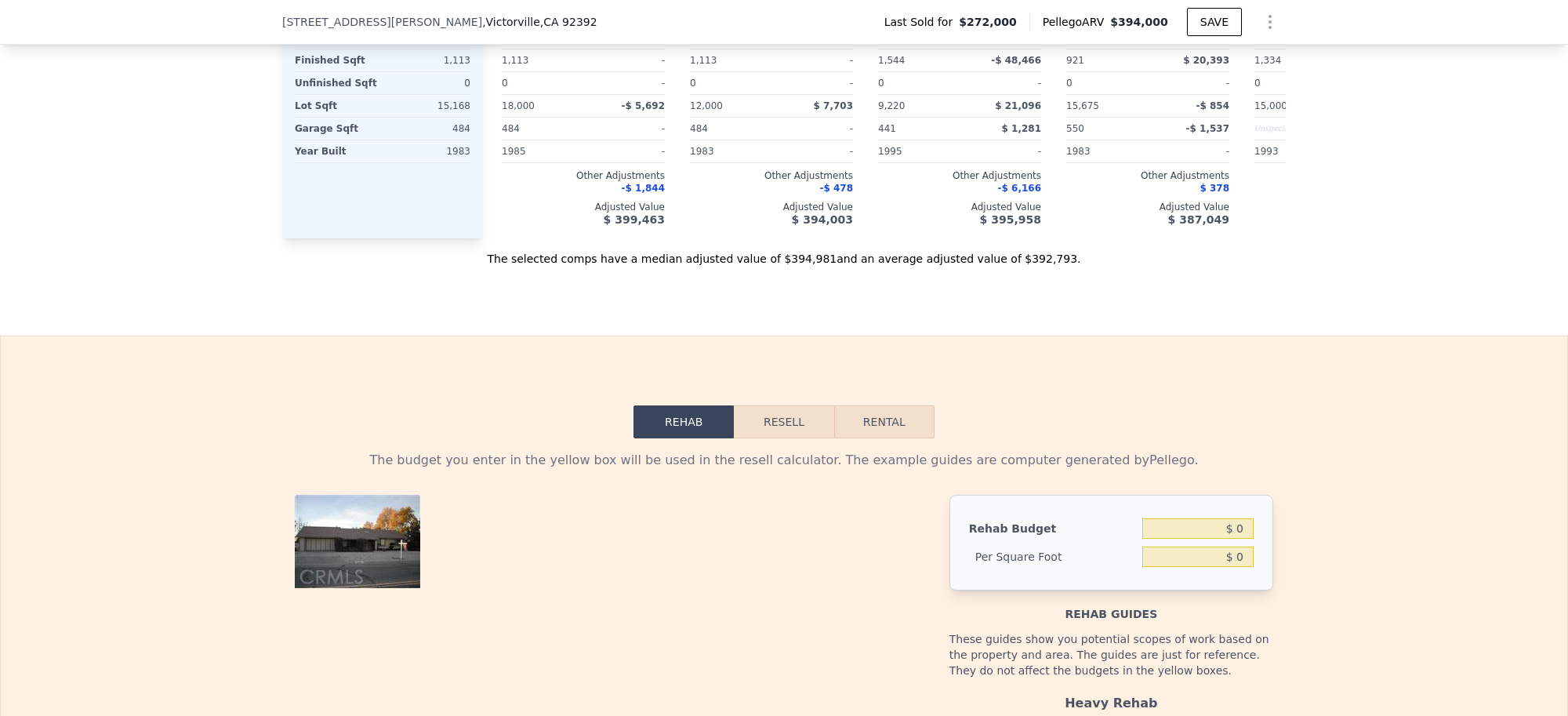
scroll to position [1956, 0]
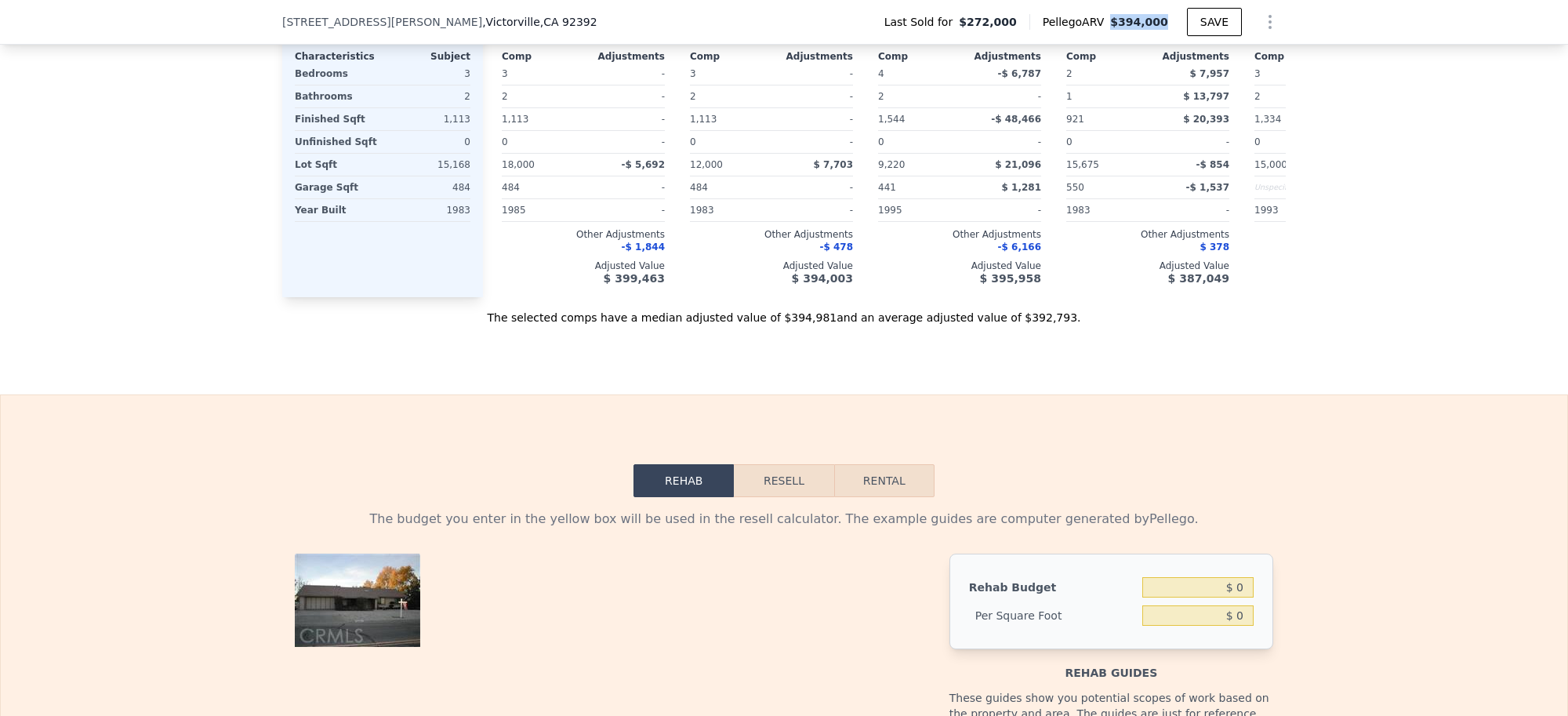
drag, startPoint x: 1169, startPoint y: 25, endPoint x: 1117, endPoint y: 29, distance: 52.2
click at [1117, 29] on div "Pellego ARV $394,000" at bounding box center [1108, 22] width 157 height 16
copy span "$394,000"
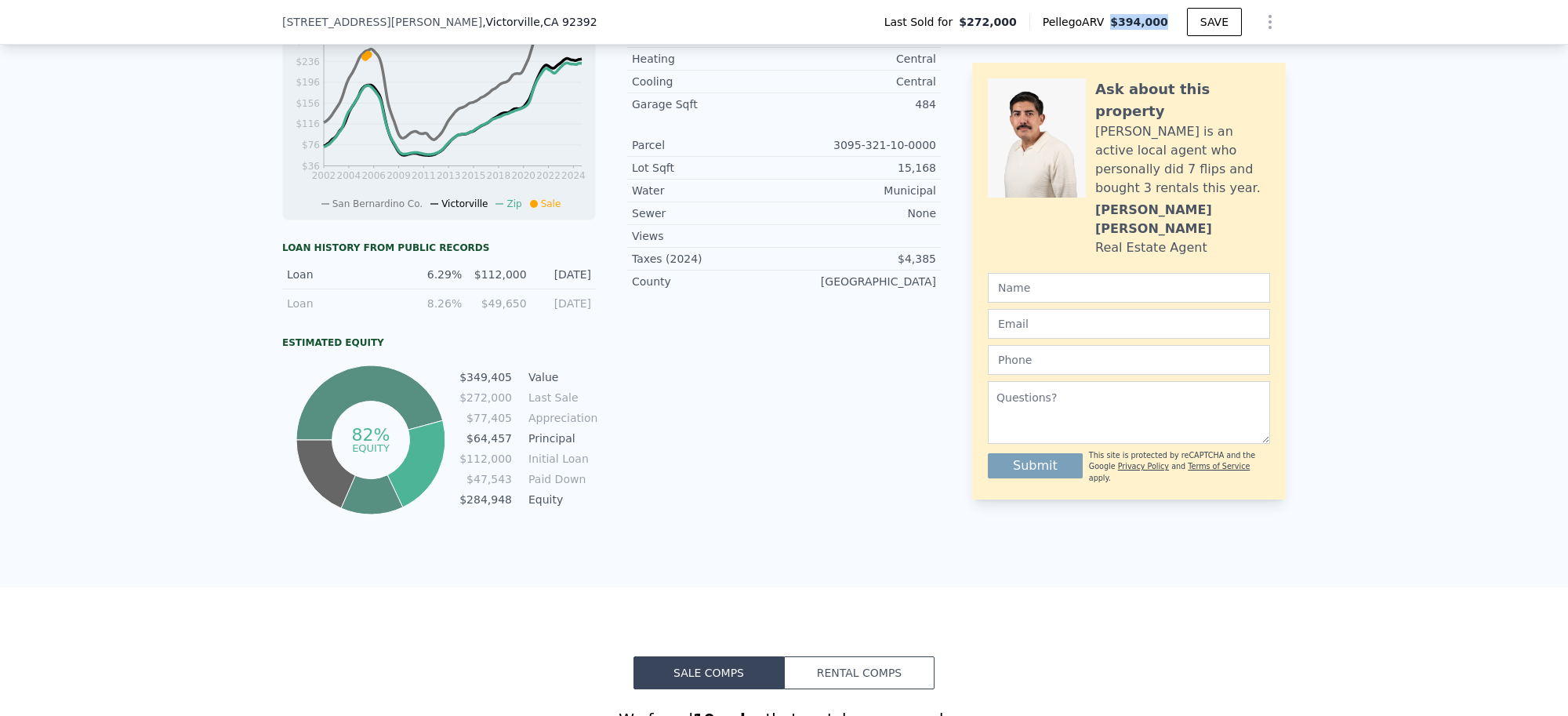
scroll to position [681, 0]
